Goal: Navigation & Orientation: Find specific page/section

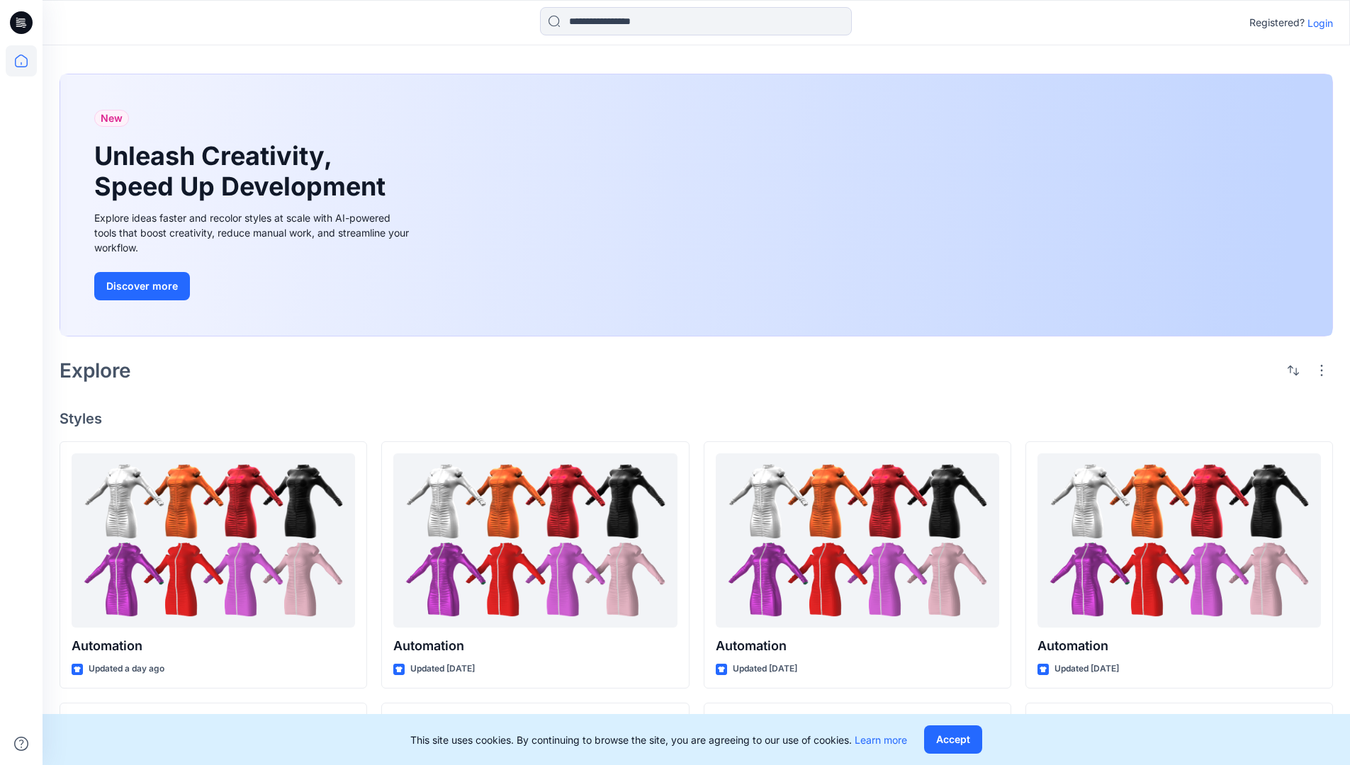
click at [1316, 23] on p "Login" at bounding box center [1320, 23] width 26 height 15
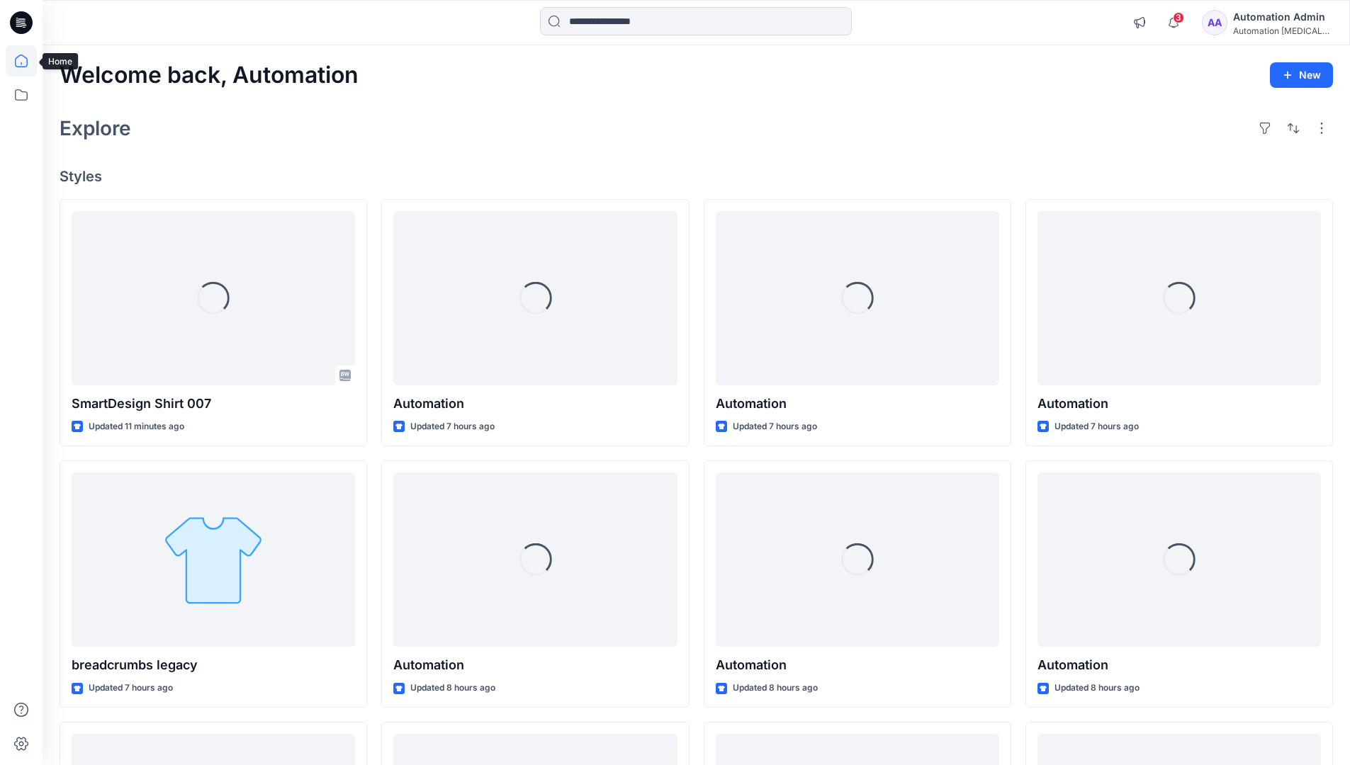
click at [27, 61] on icon at bounding box center [21, 61] width 13 height 13
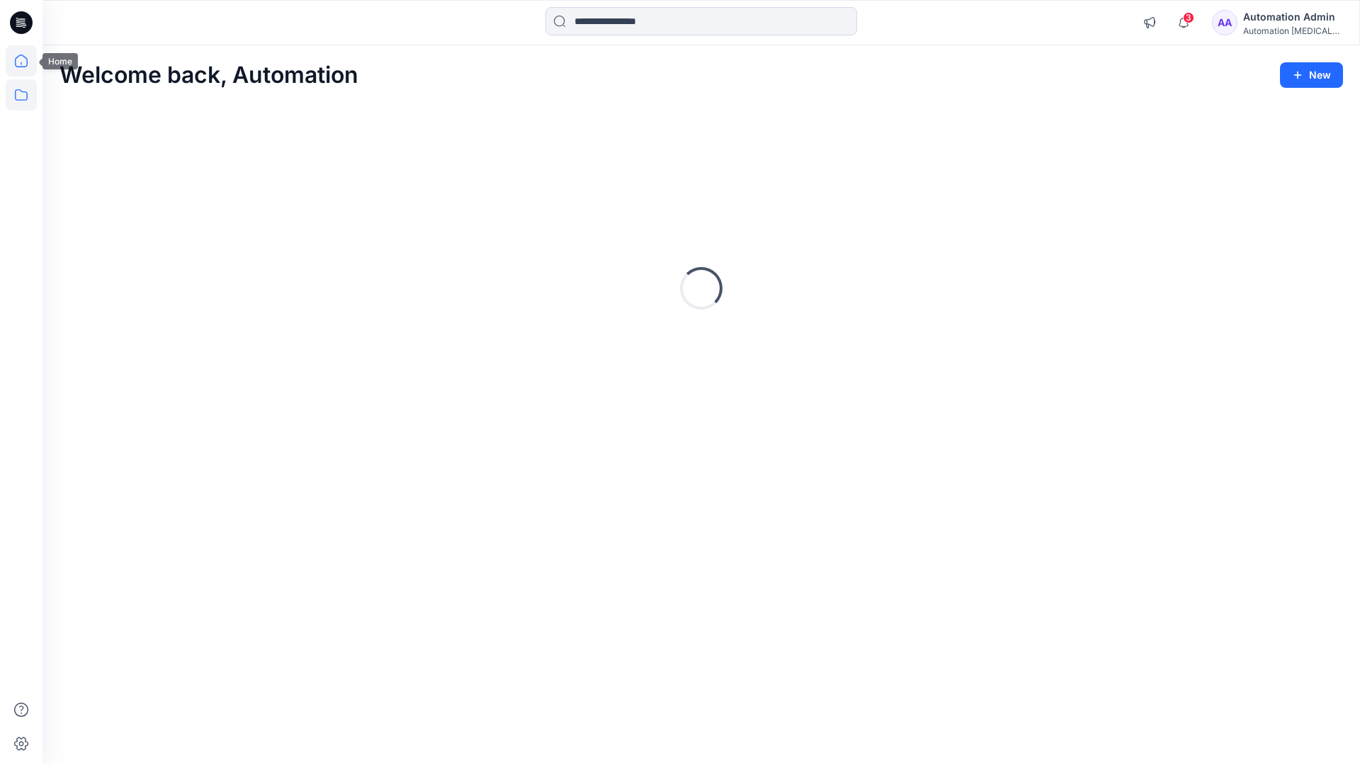
click at [22, 92] on icon at bounding box center [21, 94] width 13 height 11
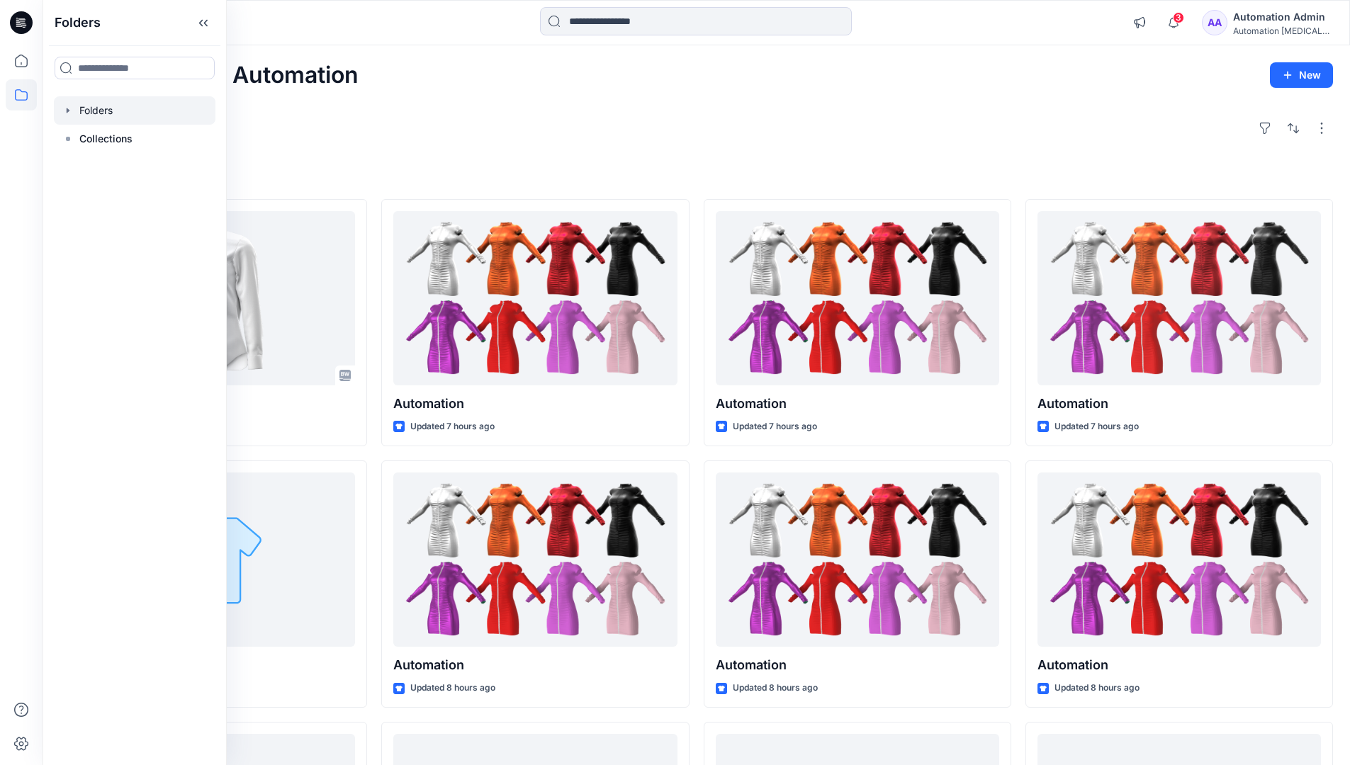
click at [103, 110] on div at bounding box center [135, 110] width 162 height 28
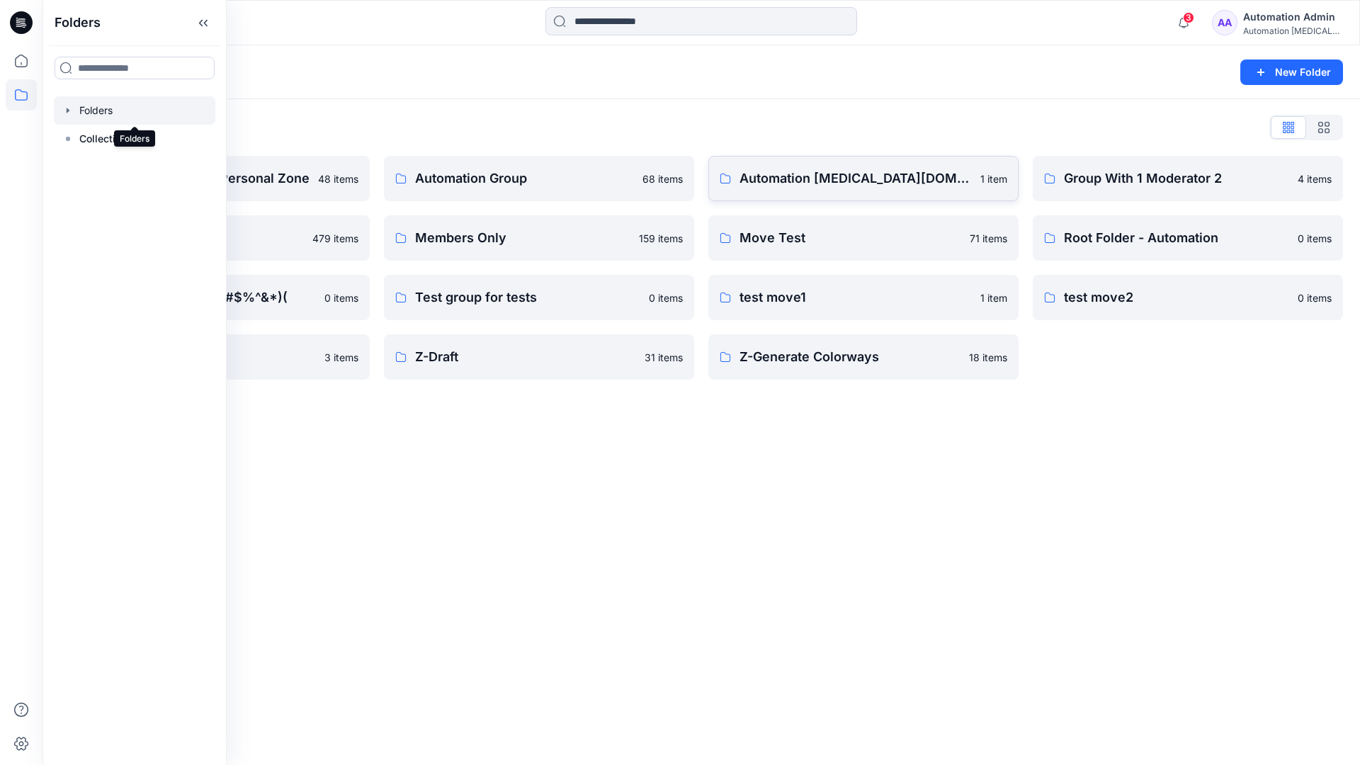
click at [813, 185] on p "Automation testim.io" at bounding box center [856, 179] width 232 height 20
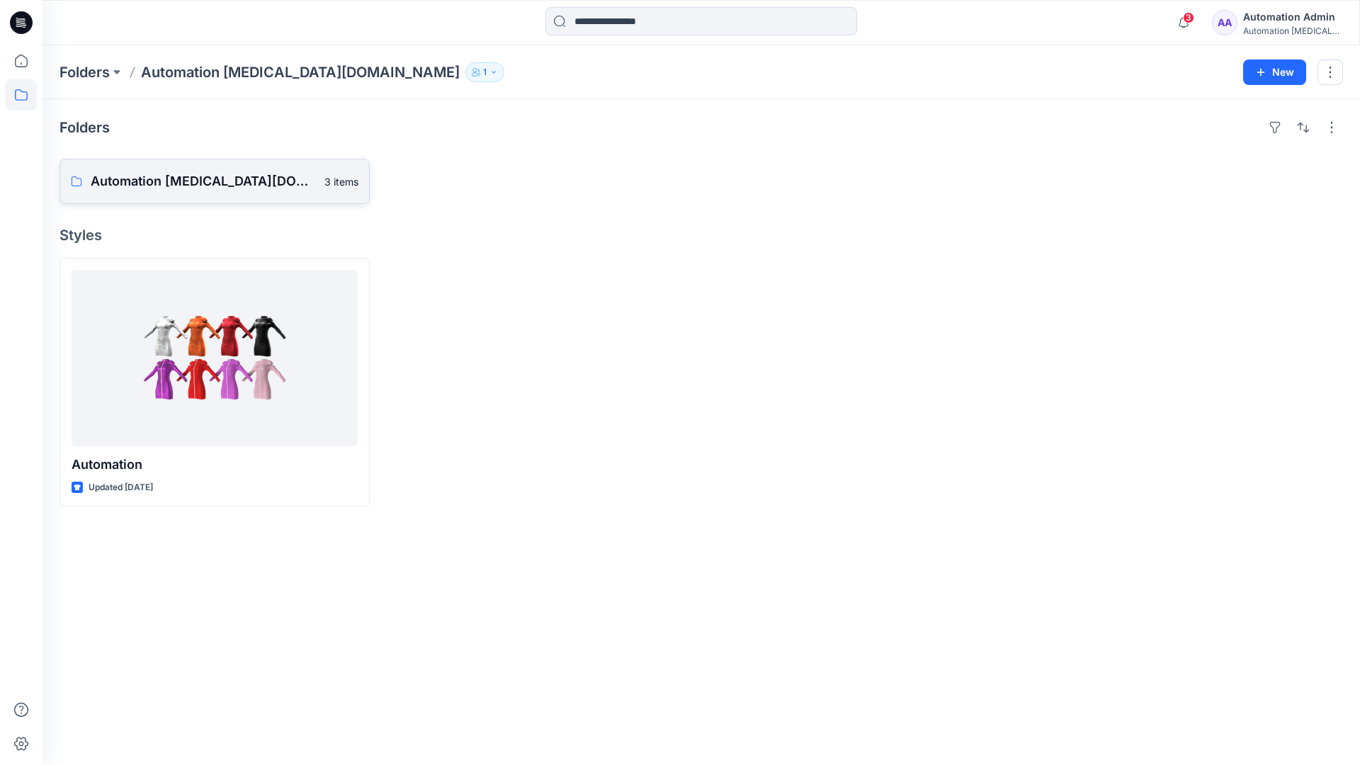
click at [200, 187] on p "Automation testim.io Board" at bounding box center [203, 181] width 225 height 20
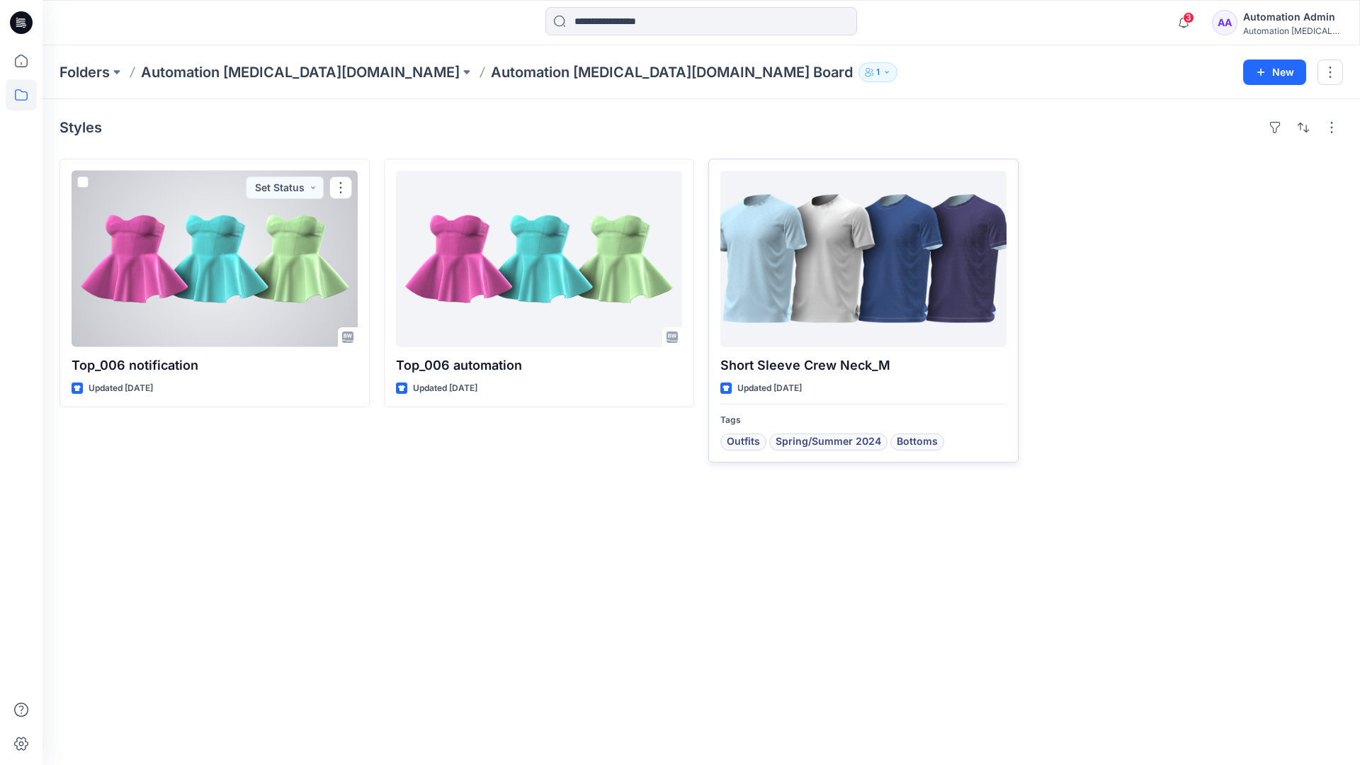
click at [810, 272] on div at bounding box center [863, 259] width 286 height 176
